Goal: Information Seeking & Learning: Learn about a topic

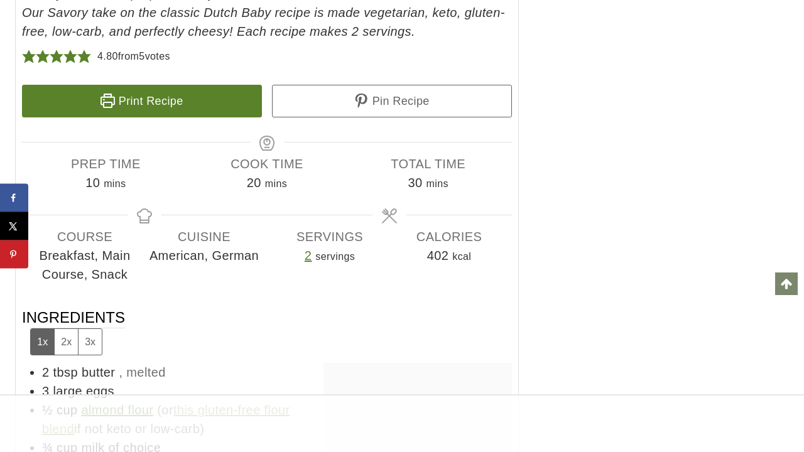
scroll to position [6737, 0]
